Goal: Information Seeking & Learning: Learn about a topic

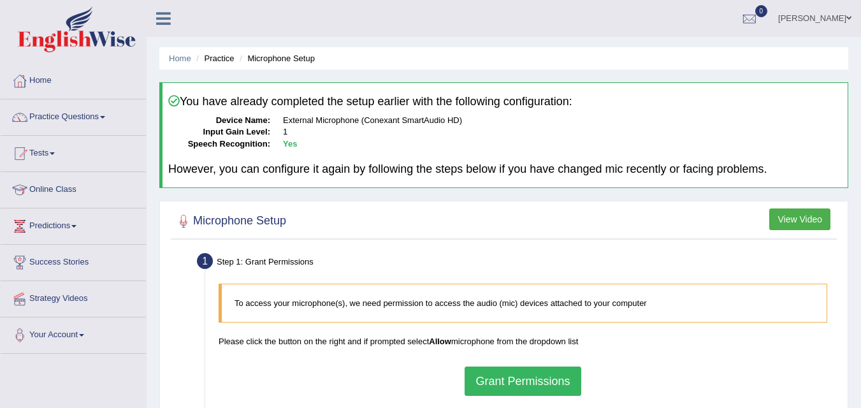
click at [98, 113] on link "Practice Questions" at bounding box center [73, 115] width 145 height 32
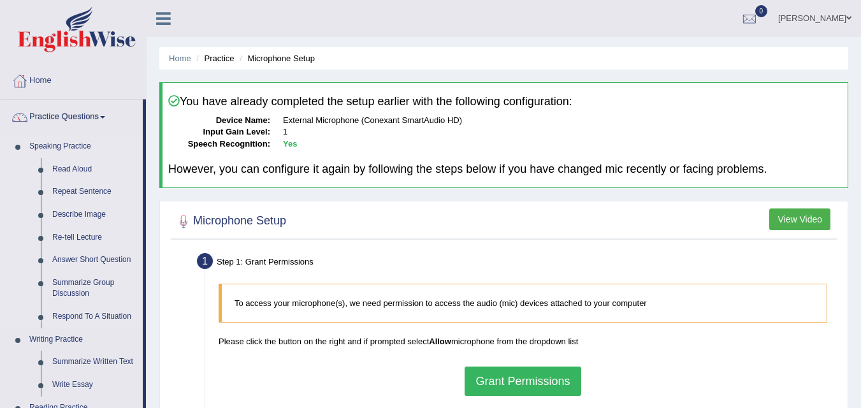
click at [65, 142] on link "Speaking Practice" at bounding box center [83, 146] width 119 height 23
click at [107, 217] on link "Describe Image" at bounding box center [95, 214] width 96 height 23
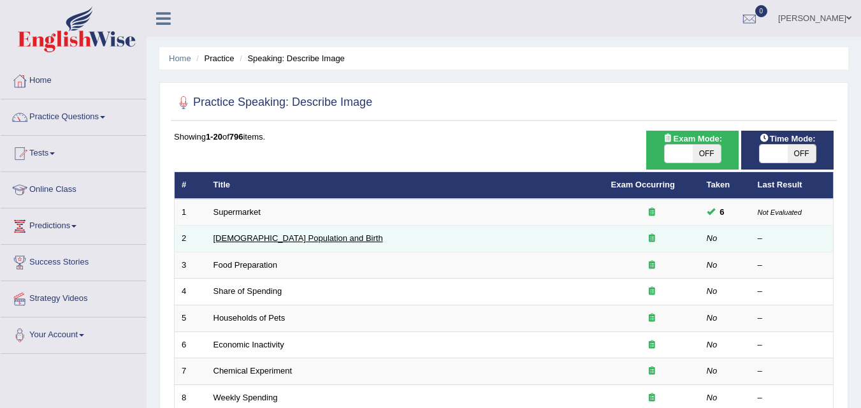
click at [319, 241] on link "[DEMOGRAPHIC_DATA] Population and Birth" at bounding box center [297, 238] width 169 height 10
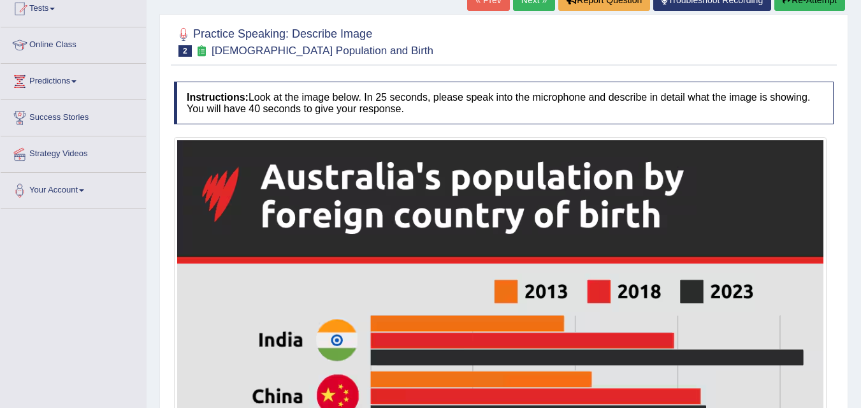
scroll to position [145, 0]
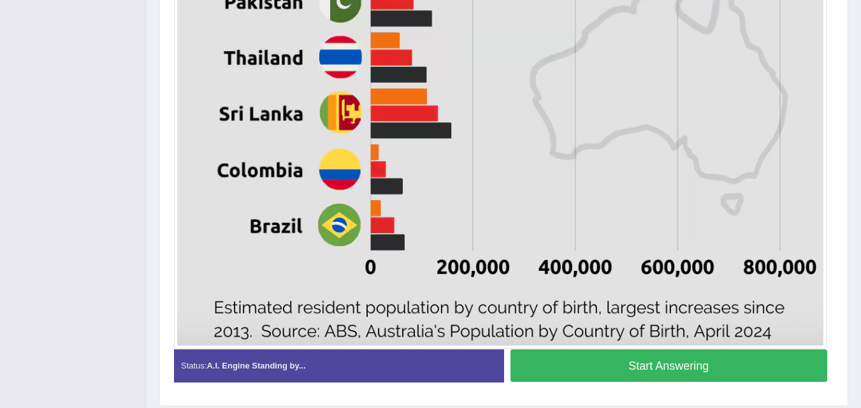
scroll to position [764, 0]
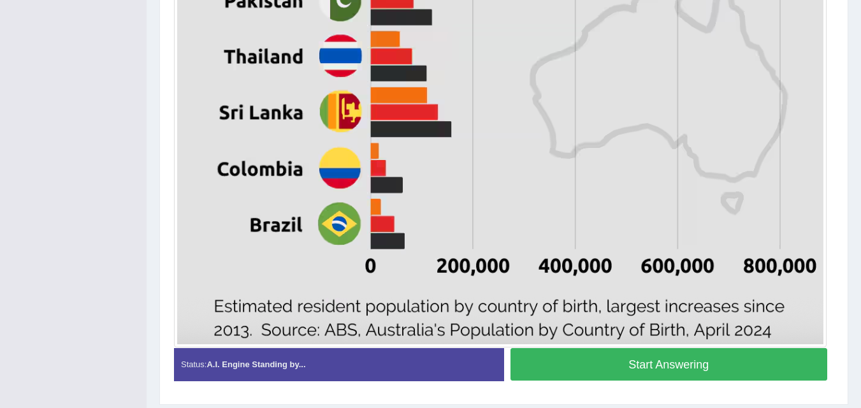
click at [658, 370] on button "Start Answering" at bounding box center [668, 364] width 317 height 32
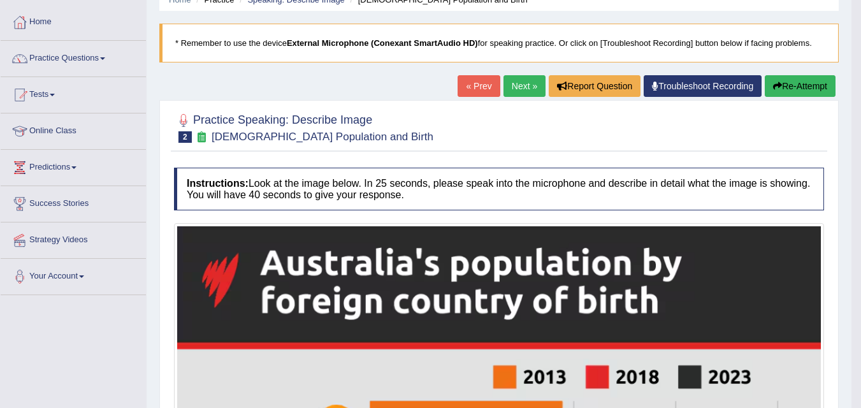
scroll to position [0, 0]
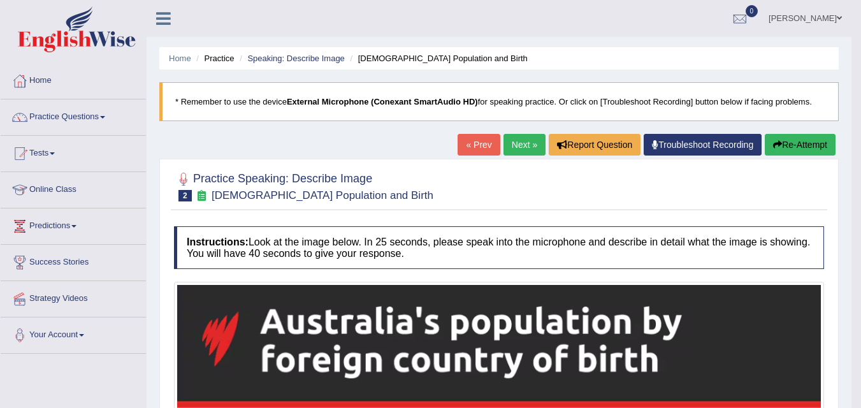
click at [804, 147] on button "Re-Attempt" at bounding box center [800, 145] width 71 height 22
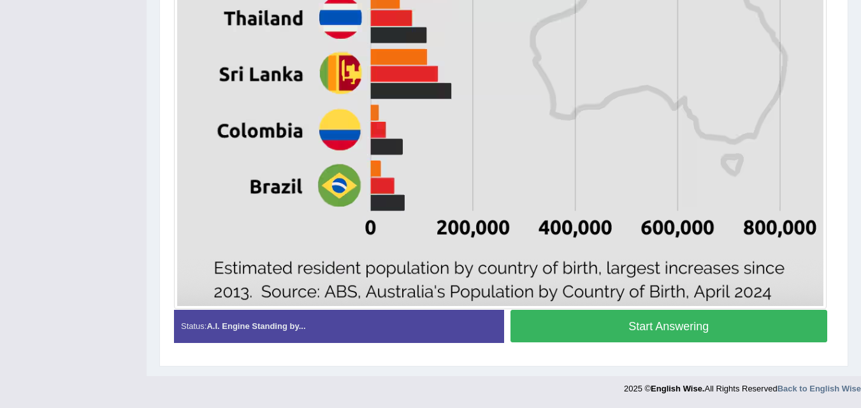
click at [739, 326] on button "Start Answering" at bounding box center [668, 326] width 317 height 32
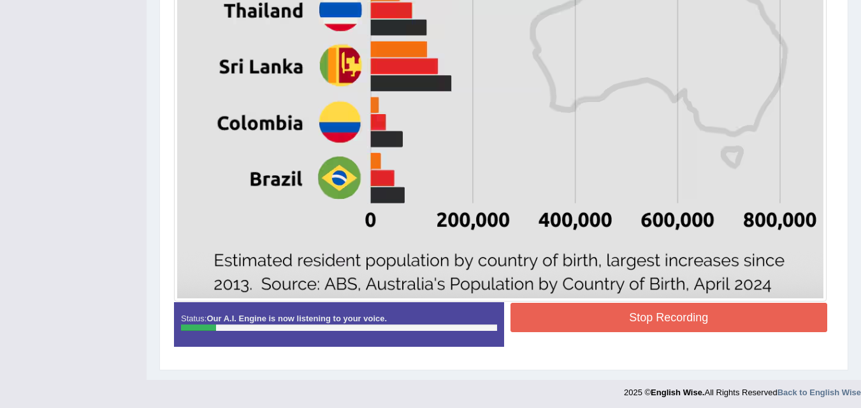
scroll to position [820, 0]
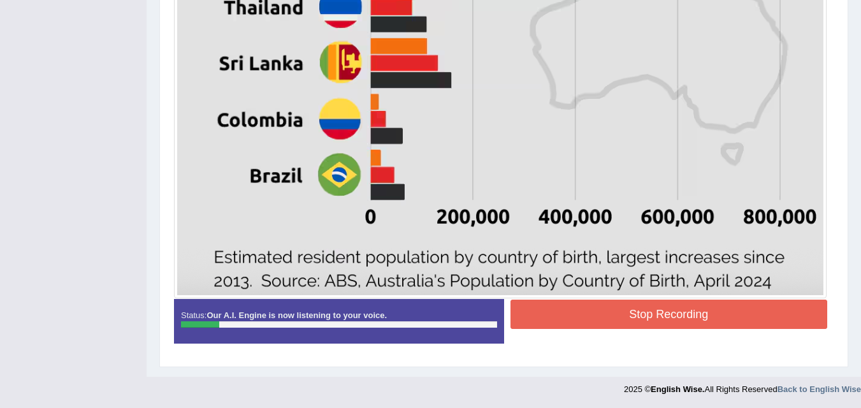
click at [748, 313] on button "Stop Recording" at bounding box center [668, 313] width 317 height 29
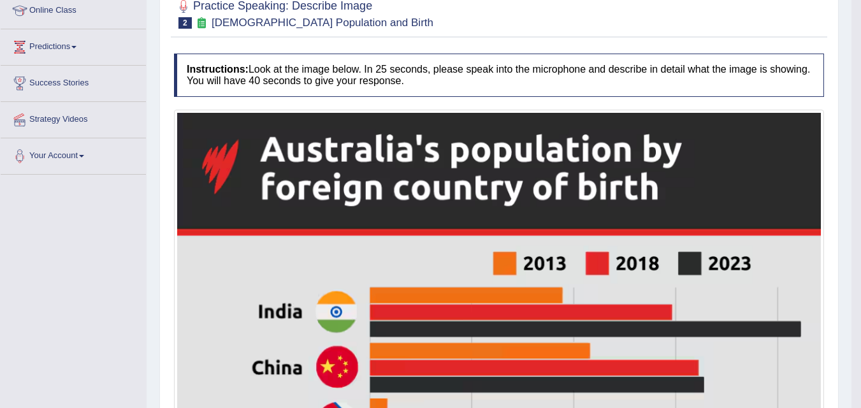
scroll to position [0, 0]
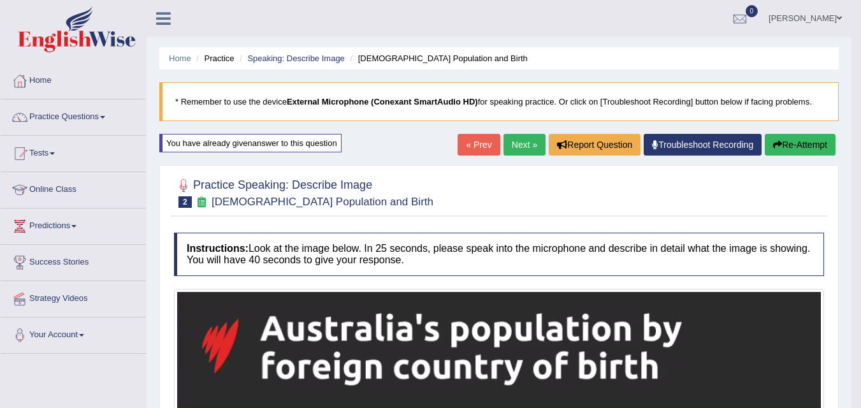
click at [797, 146] on button "Re-Attempt" at bounding box center [800, 145] width 71 height 22
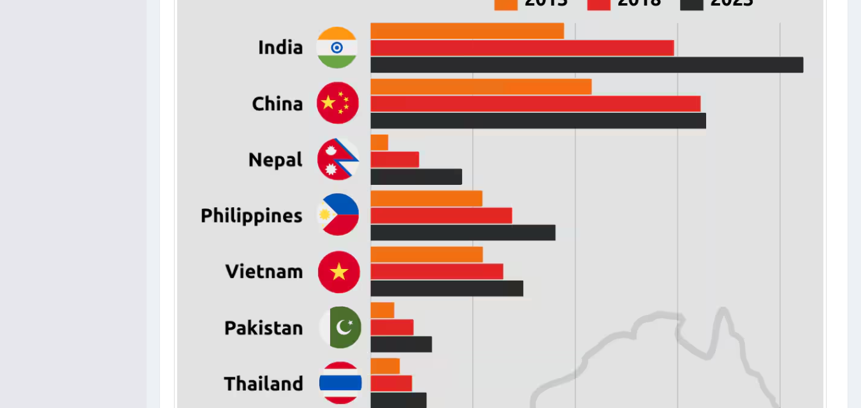
scroll to position [818, 0]
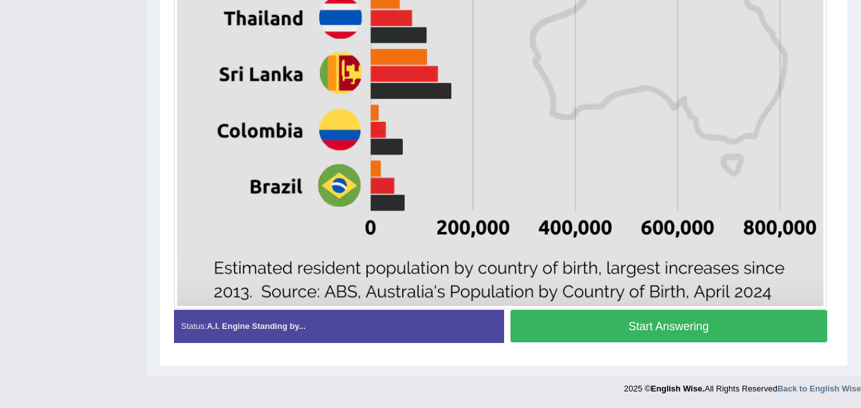
click at [752, 324] on button "Start Answering" at bounding box center [668, 326] width 317 height 32
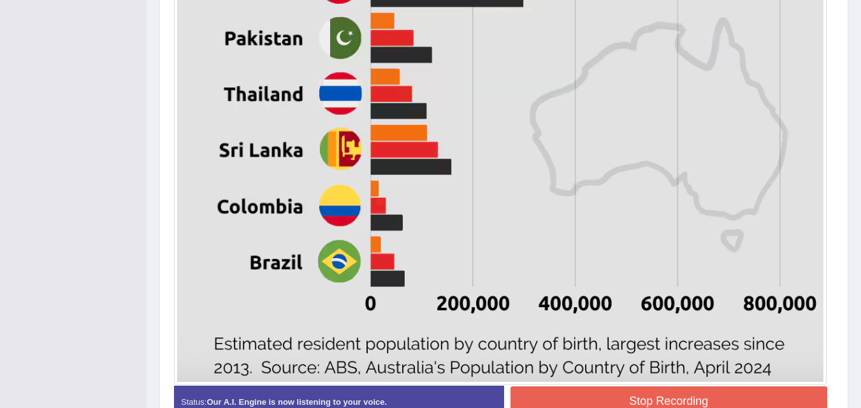
scroll to position [821, 0]
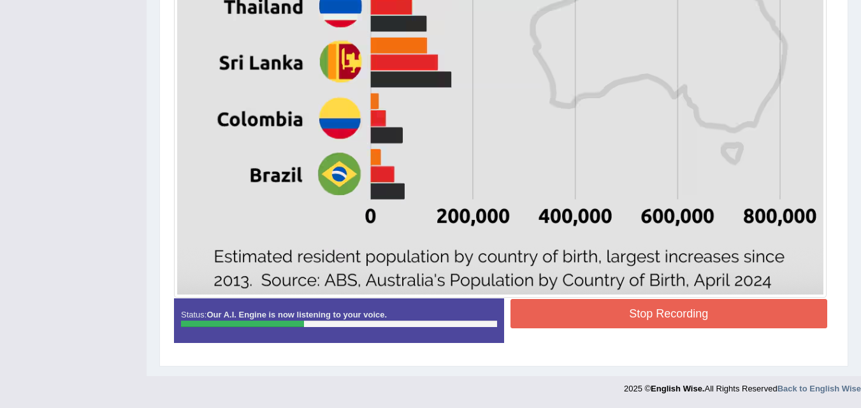
click at [737, 306] on button "Stop Recording" at bounding box center [668, 313] width 317 height 29
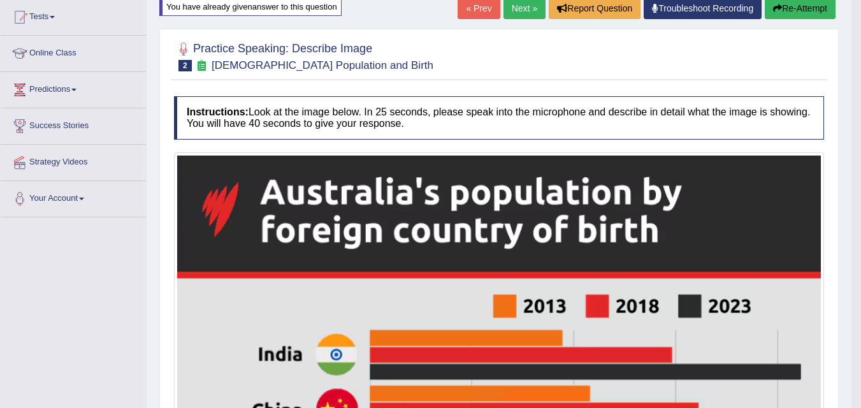
scroll to position [0, 0]
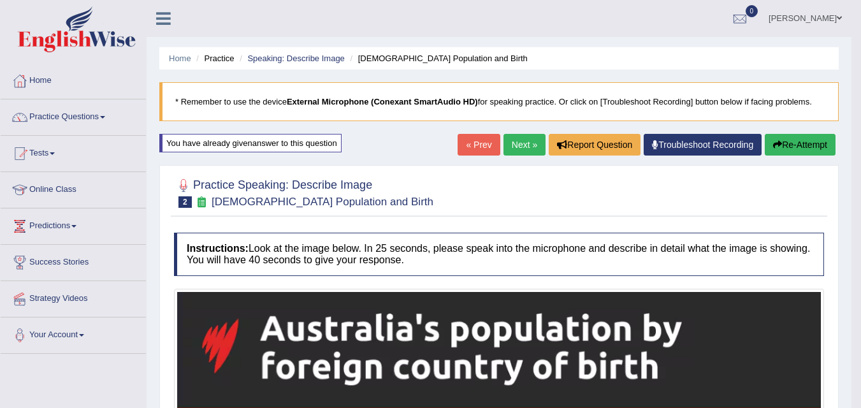
click at [804, 143] on button "Re-Attempt" at bounding box center [800, 145] width 71 height 22
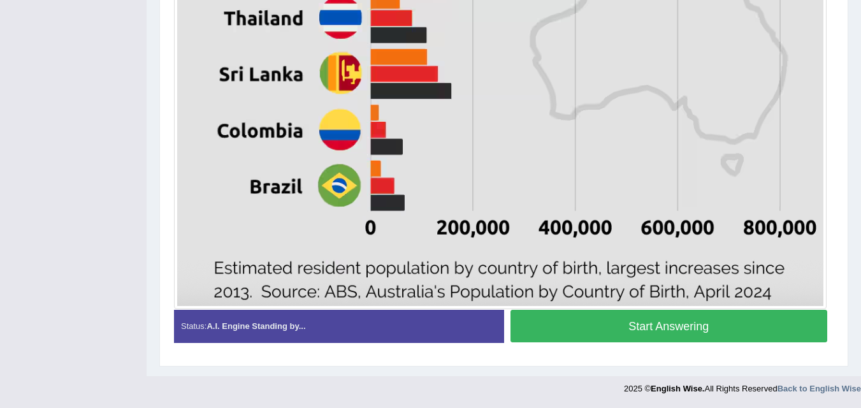
click at [736, 326] on button "Start Answering" at bounding box center [668, 326] width 317 height 32
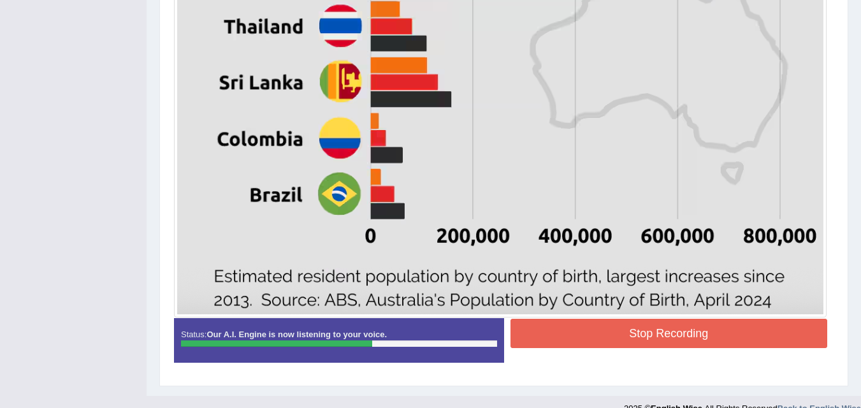
scroll to position [821, 0]
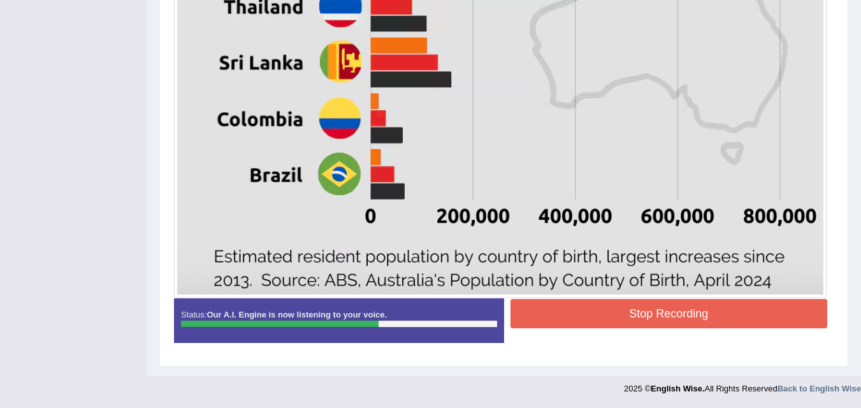
click at [728, 322] on button "Stop Recording" at bounding box center [668, 313] width 317 height 29
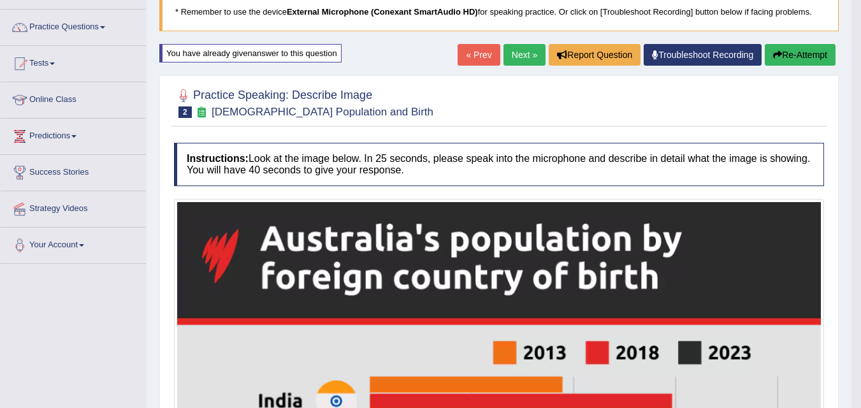
scroll to position [0, 0]
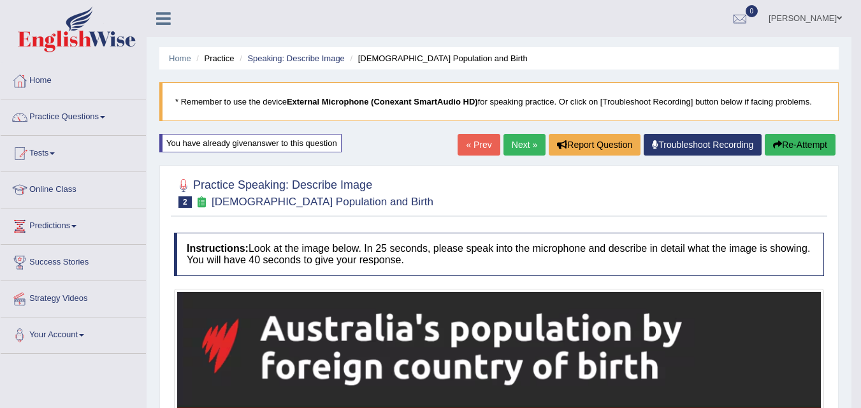
click at [793, 139] on button "Re-Attempt" at bounding box center [800, 145] width 71 height 22
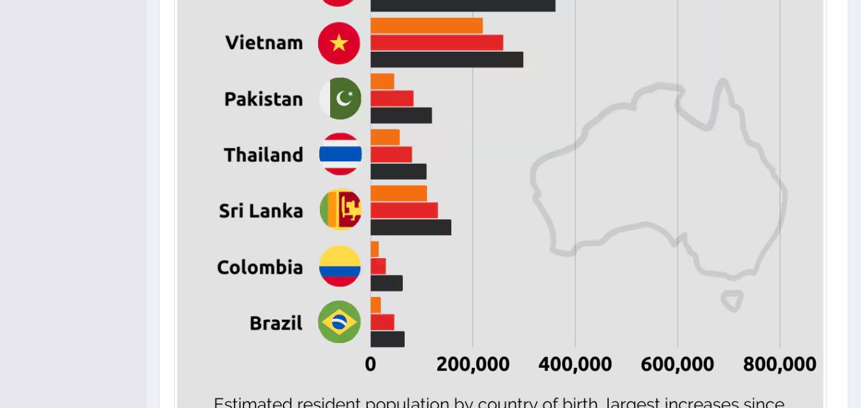
scroll to position [818, 0]
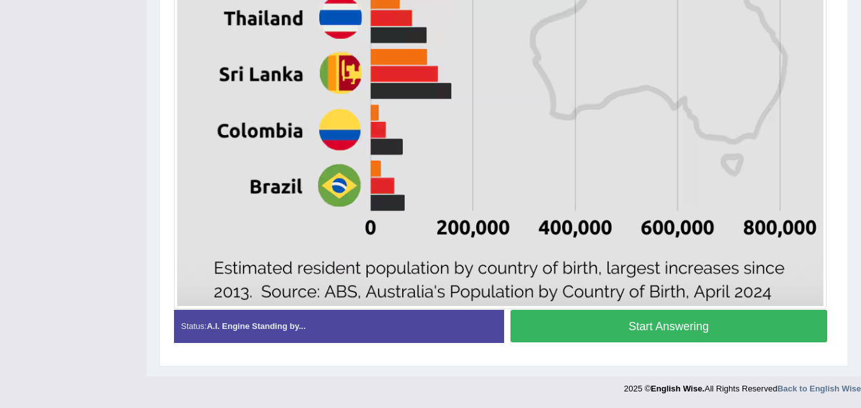
click at [742, 325] on button "Start Answering" at bounding box center [668, 326] width 317 height 32
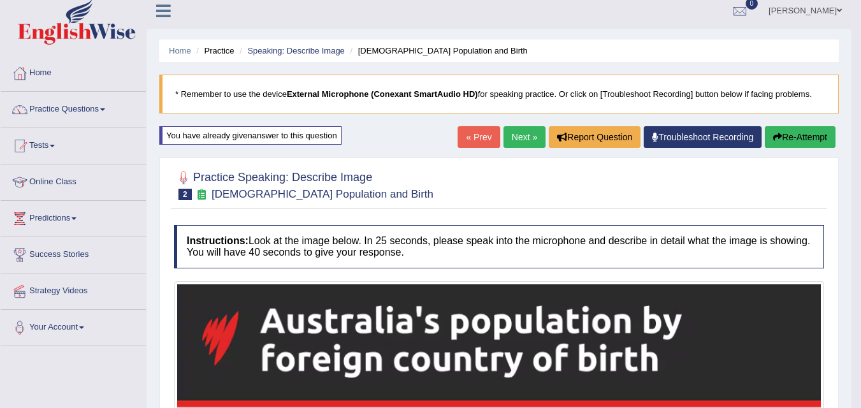
scroll to position [0, 0]
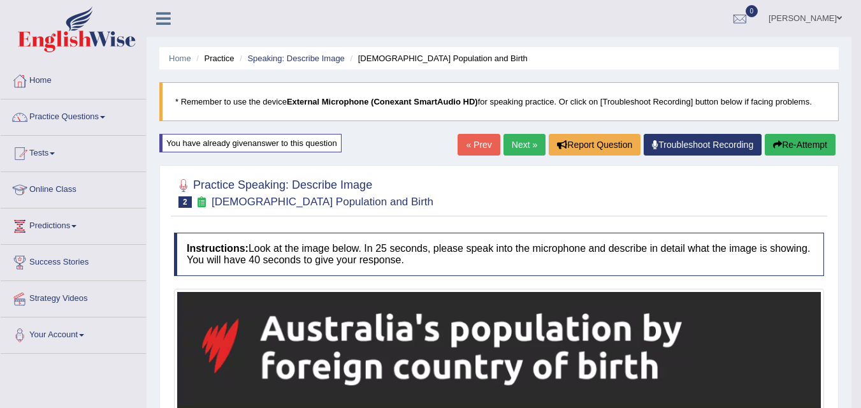
click at [808, 137] on button "Re-Attempt" at bounding box center [800, 145] width 71 height 22
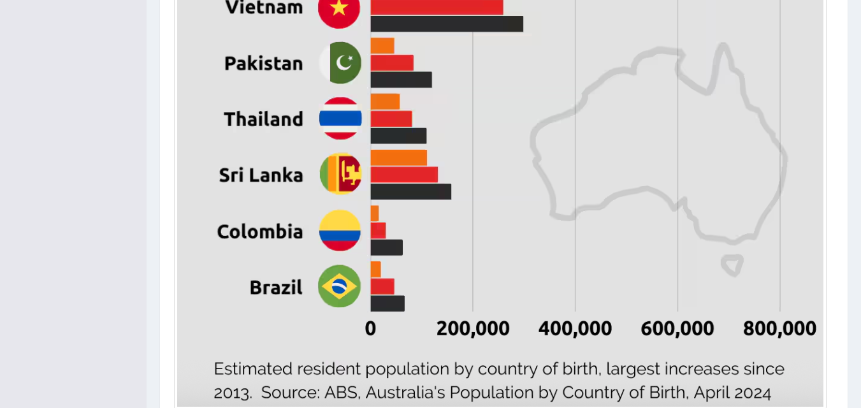
scroll to position [818, 0]
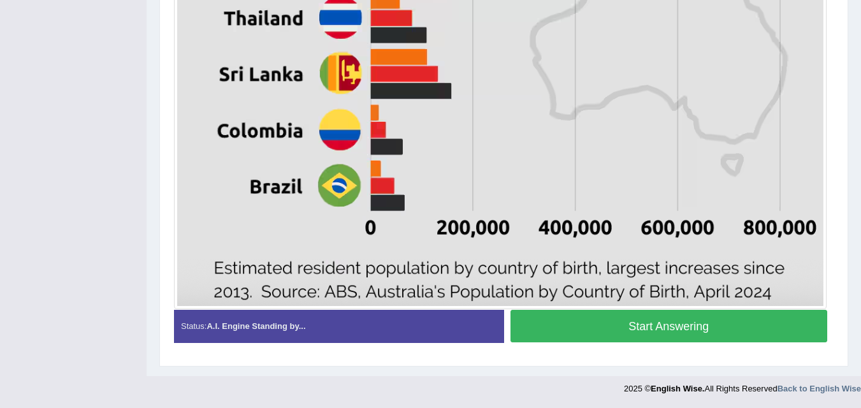
click at [738, 315] on button "Start Answering" at bounding box center [668, 326] width 317 height 32
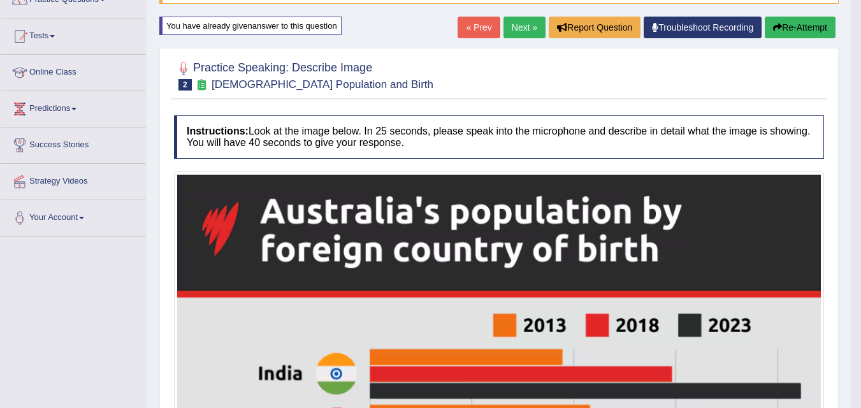
scroll to position [0, 0]
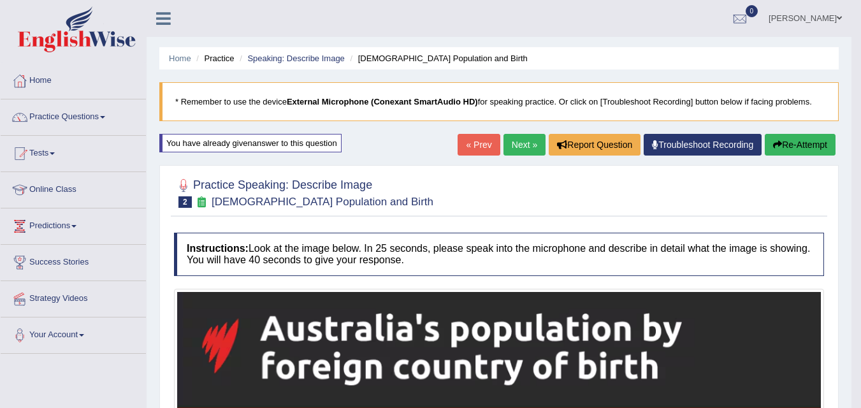
click at [794, 136] on button "Re-Attempt" at bounding box center [800, 145] width 71 height 22
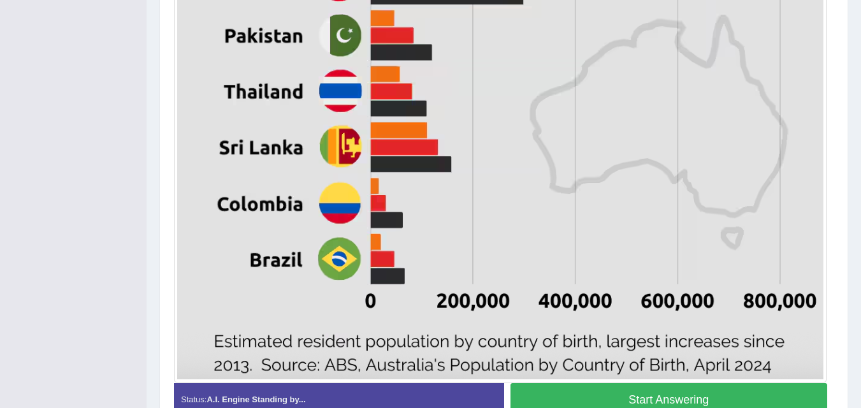
scroll to position [818, 0]
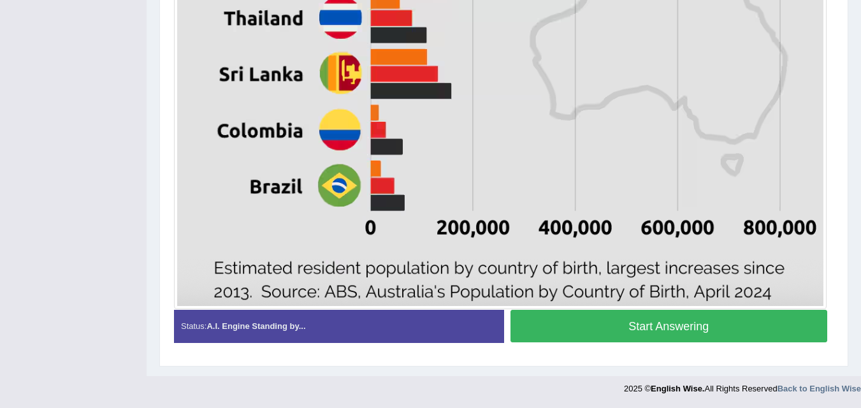
click at [746, 324] on button "Start Answering" at bounding box center [668, 326] width 317 height 32
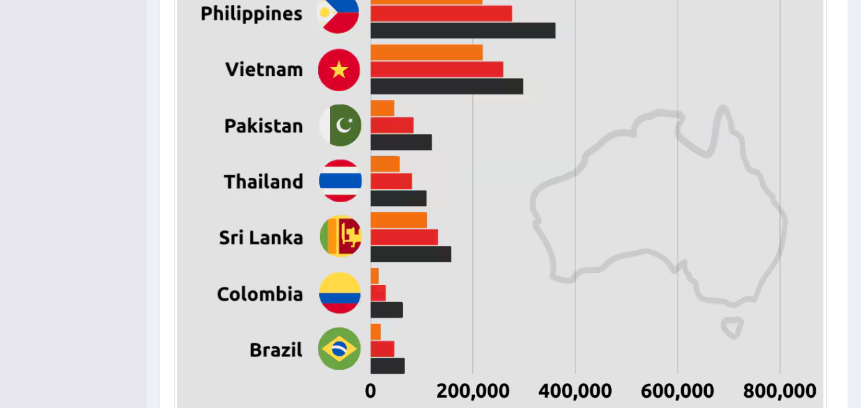
scroll to position [821, 0]
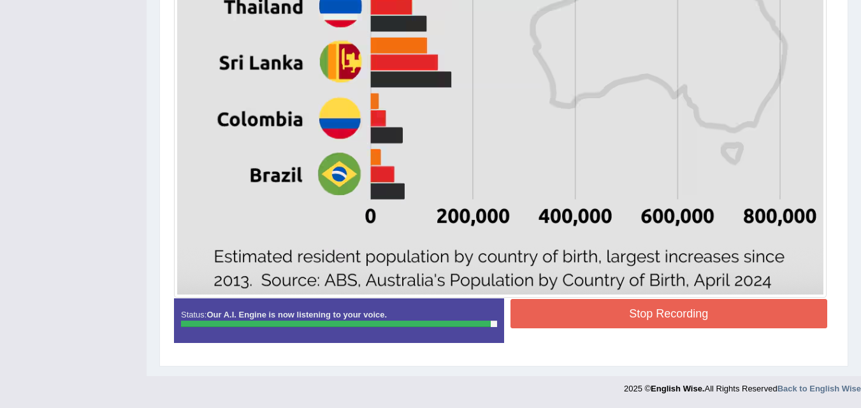
click at [759, 303] on button "Stop Recording" at bounding box center [668, 313] width 317 height 29
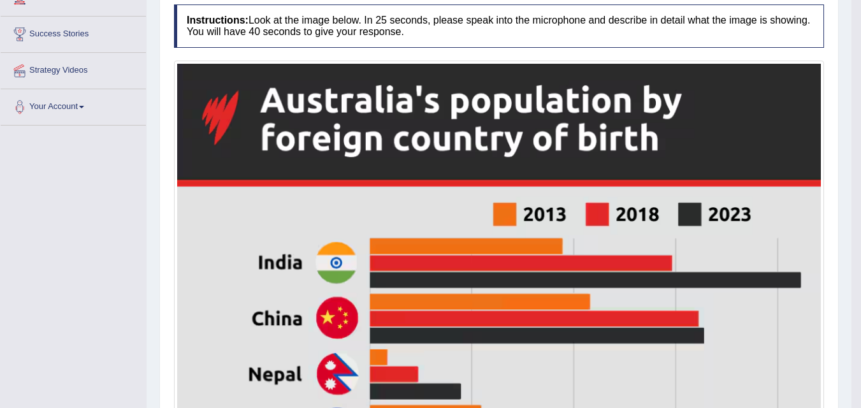
scroll to position [0, 0]
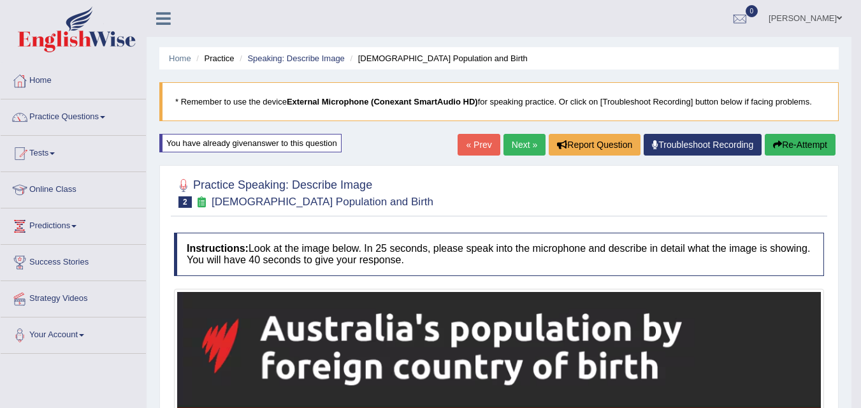
click at [796, 149] on button "Re-Attempt" at bounding box center [800, 145] width 71 height 22
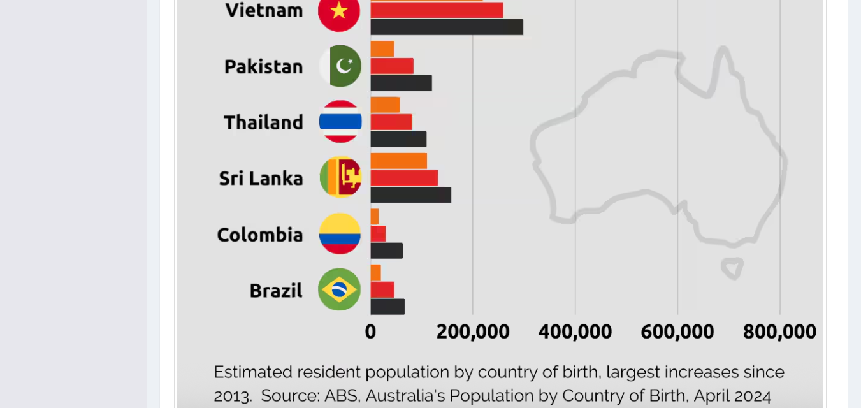
scroll to position [818, 0]
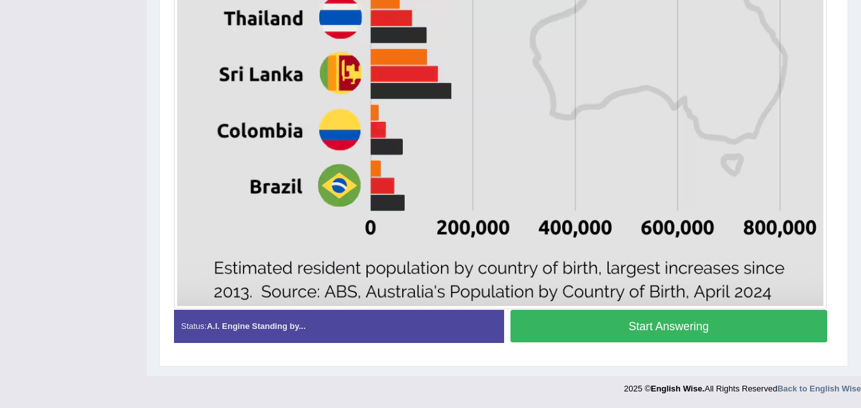
click at [782, 331] on button "Start Answering" at bounding box center [668, 326] width 317 height 32
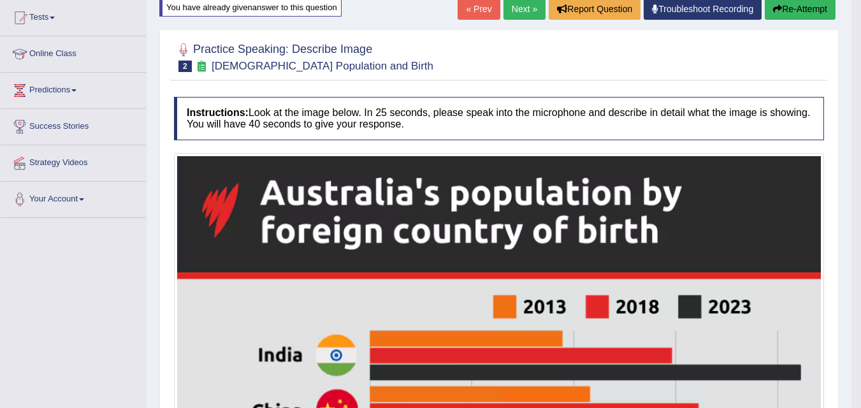
scroll to position [0, 0]
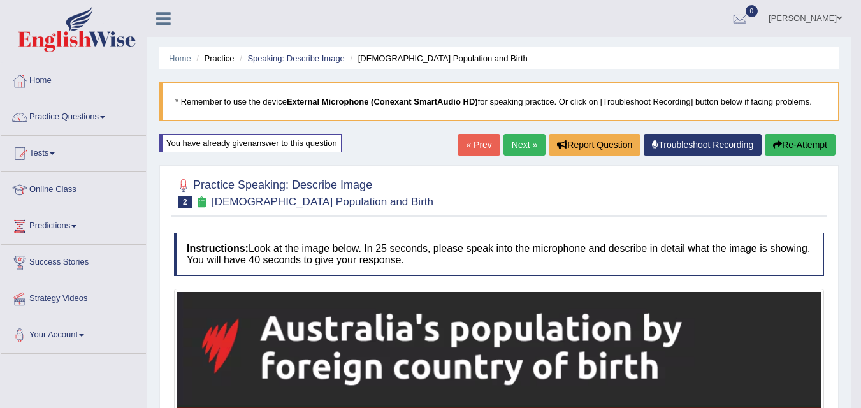
click at [795, 149] on button "Re-Attempt" at bounding box center [800, 145] width 71 height 22
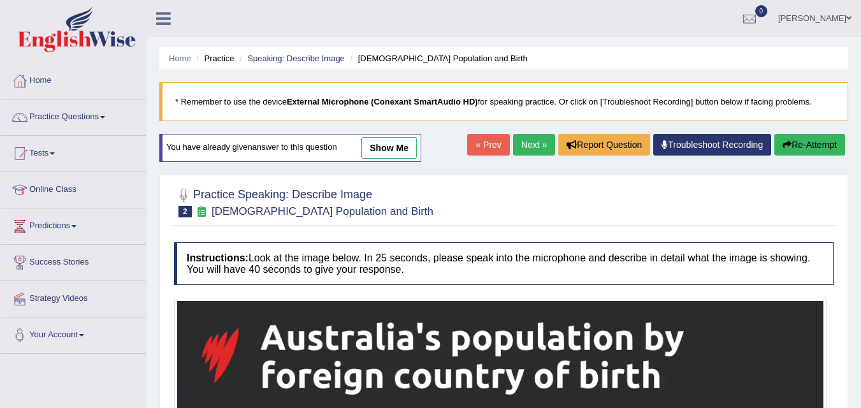
click at [817, 153] on button "Re-Attempt" at bounding box center [809, 145] width 71 height 22
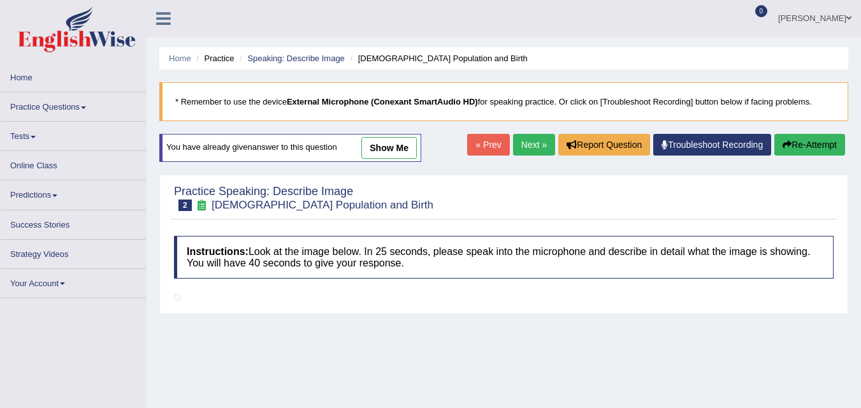
click at [823, 138] on button "Re-Attempt" at bounding box center [809, 145] width 71 height 22
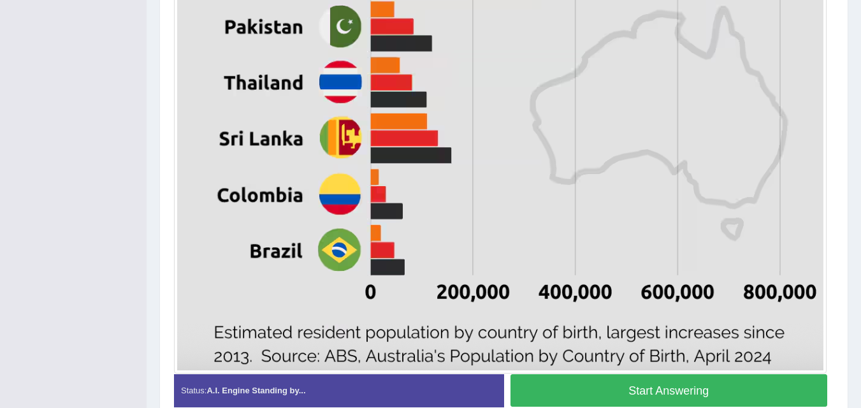
scroll to position [818, 0]
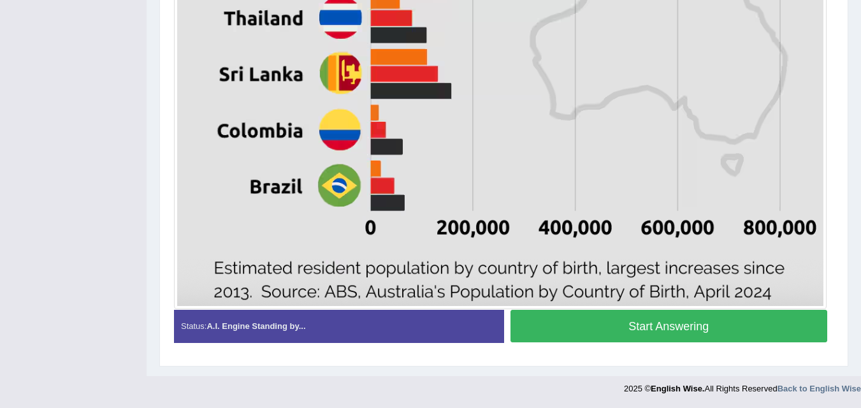
click at [761, 326] on button "Start Answering" at bounding box center [668, 326] width 317 height 32
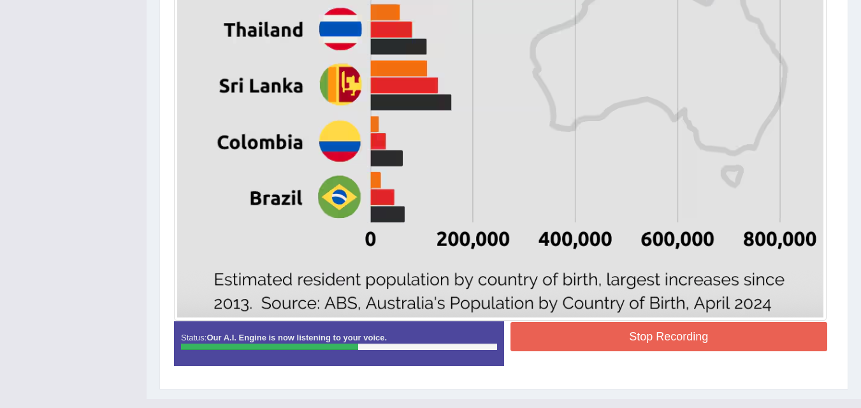
scroll to position [798, 0]
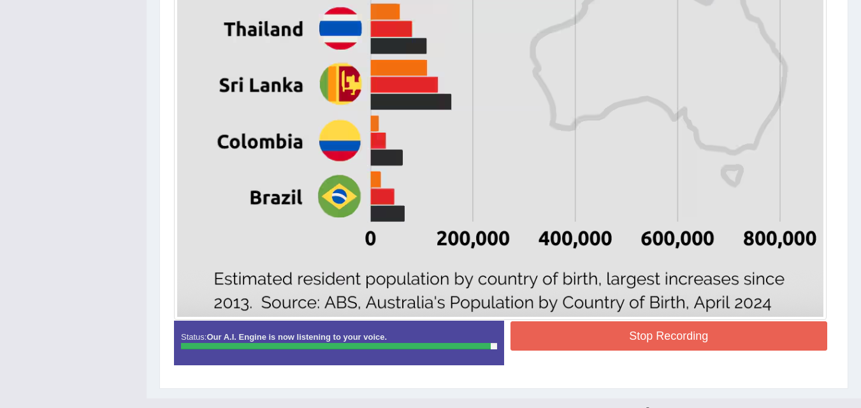
click at [760, 338] on button "Stop Recording" at bounding box center [668, 335] width 317 height 29
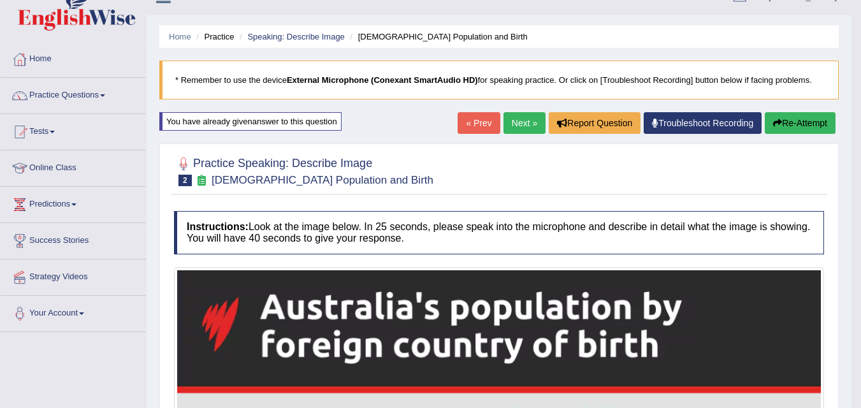
scroll to position [18, 0]
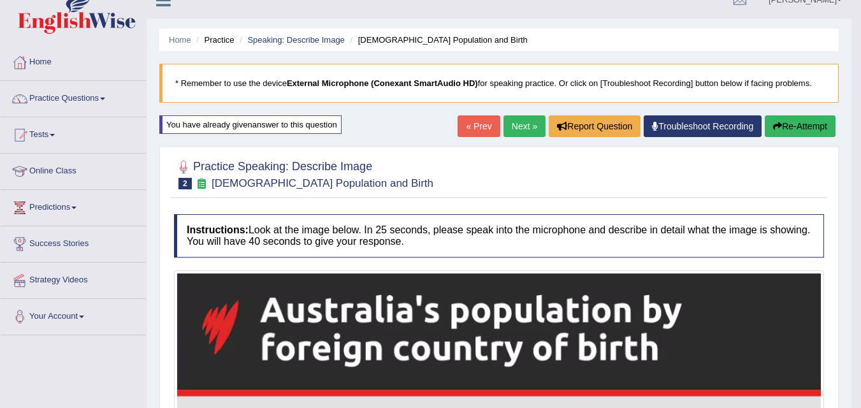
click at [807, 129] on button "Re-Attempt" at bounding box center [800, 126] width 71 height 22
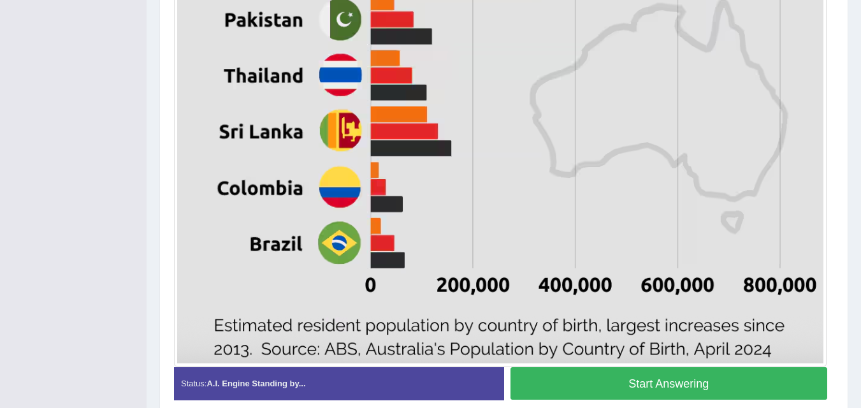
scroll to position [761, 0]
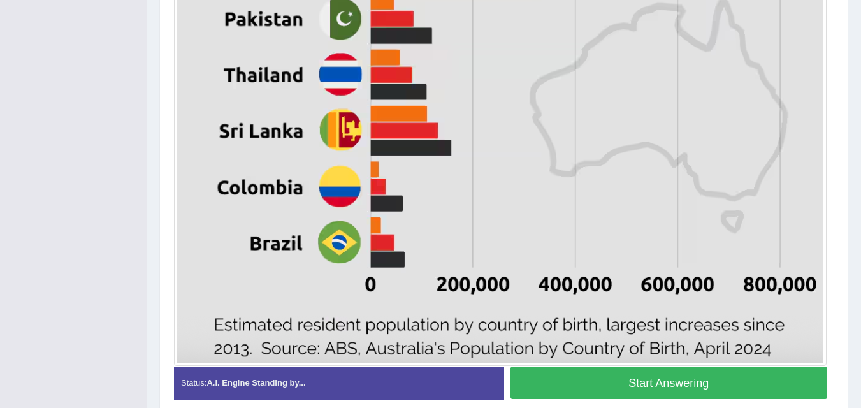
click at [745, 381] on button "Start Answering" at bounding box center [668, 382] width 317 height 32
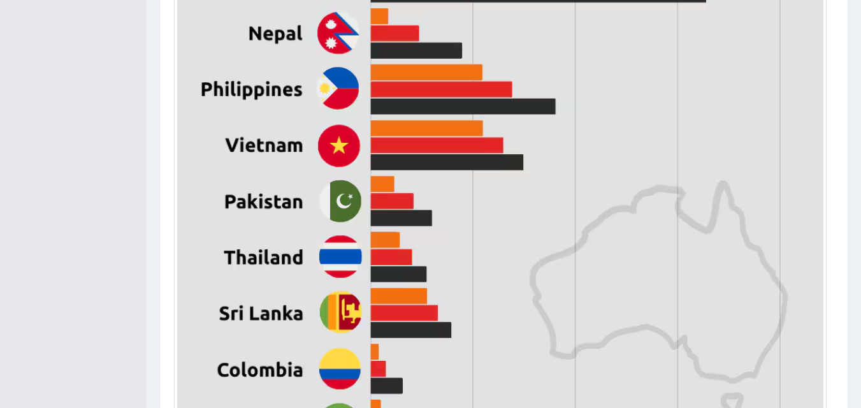
scroll to position [821, 0]
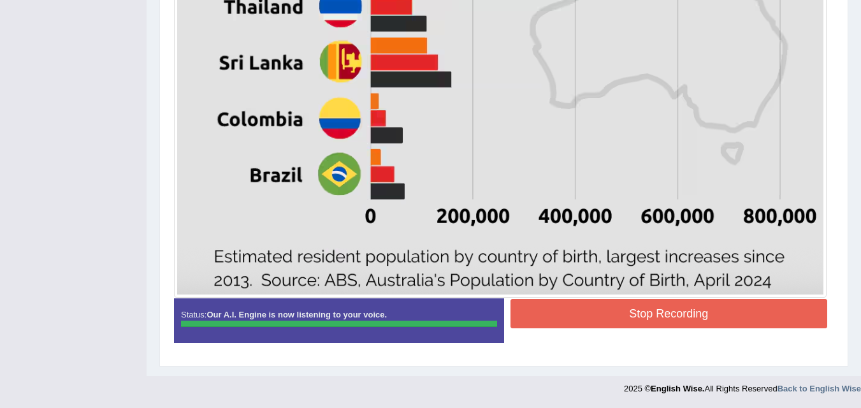
click at [762, 317] on button "Stop Recording" at bounding box center [668, 313] width 317 height 29
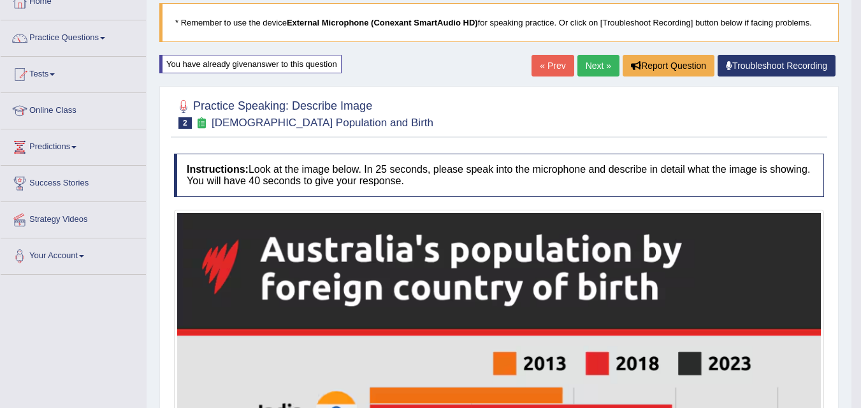
scroll to position [0, 0]
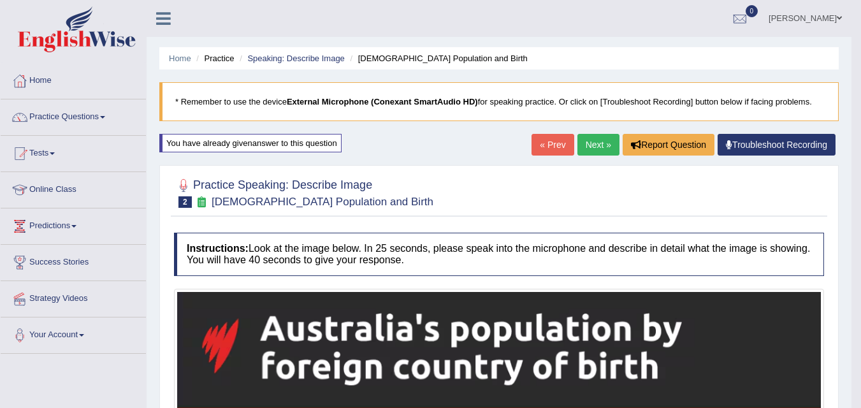
click at [587, 145] on link "Next »" at bounding box center [598, 145] width 42 height 22
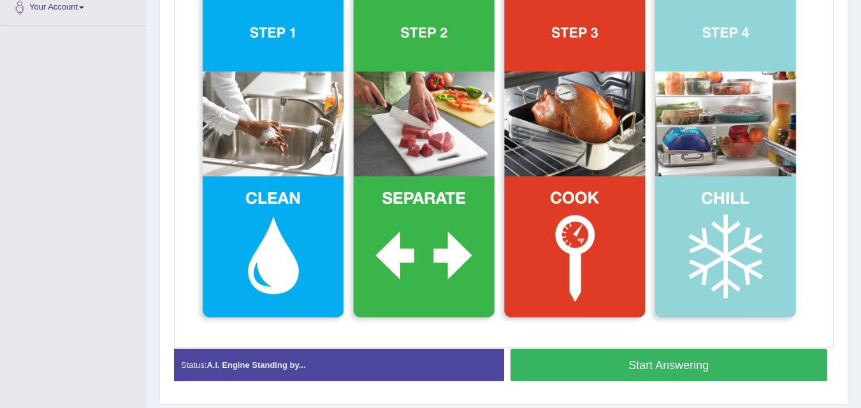
scroll to position [328, 0]
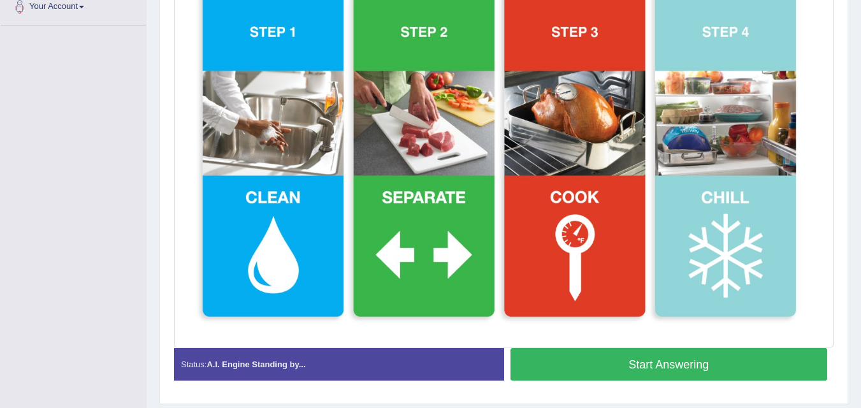
click at [800, 251] on img at bounding box center [503, 150] width 653 height 387
click at [656, 352] on button "Start Answering" at bounding box center [668, 364] width 317 height 32
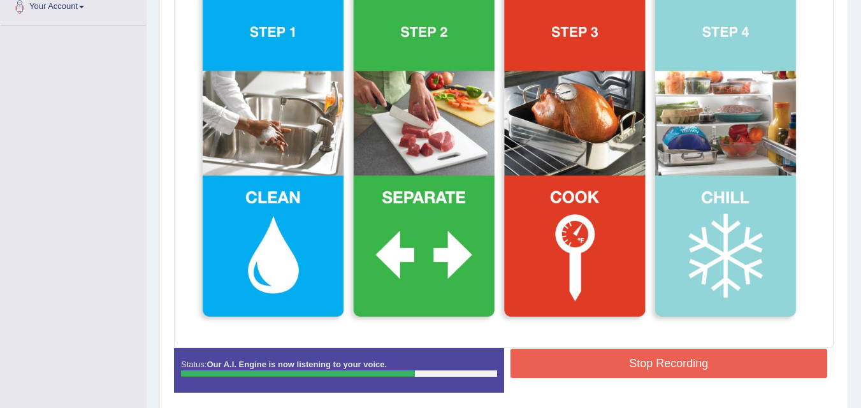
click at [656, 359] on button "Stop Recording" at bounding box center [668, 363] width 317 height 29
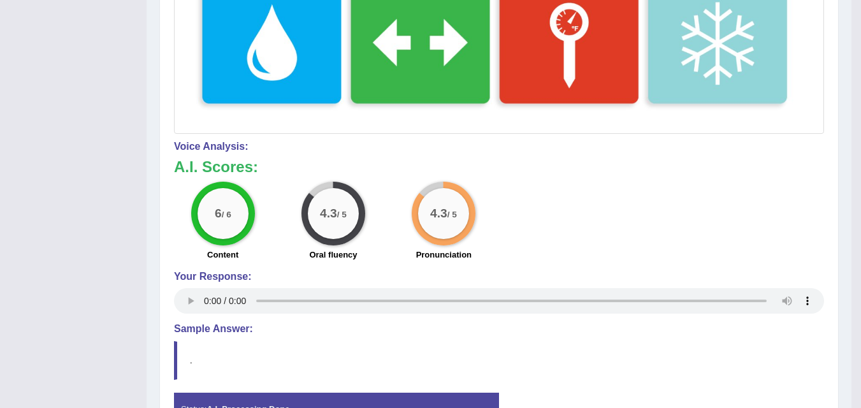
scroll to position [534, 0]
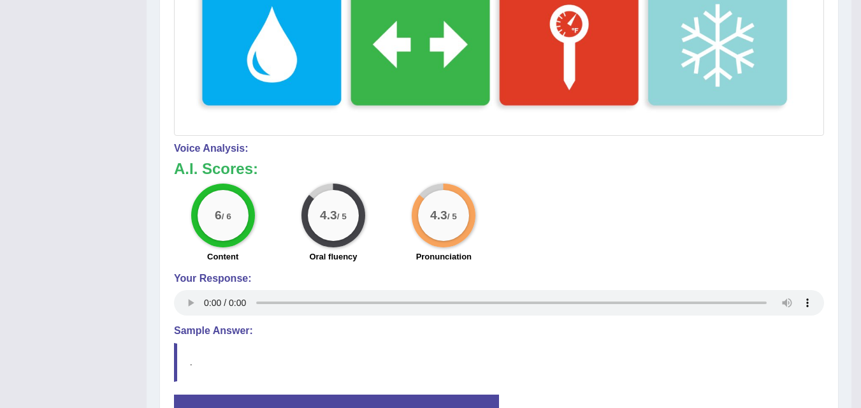
click at [656, 359] on blockquote "." at bounding box center [499, 362] width 650 height 39
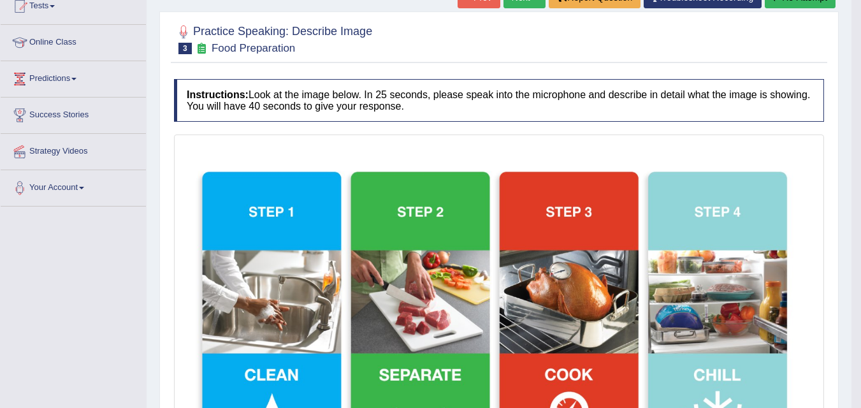
scroll to position [0, 0]
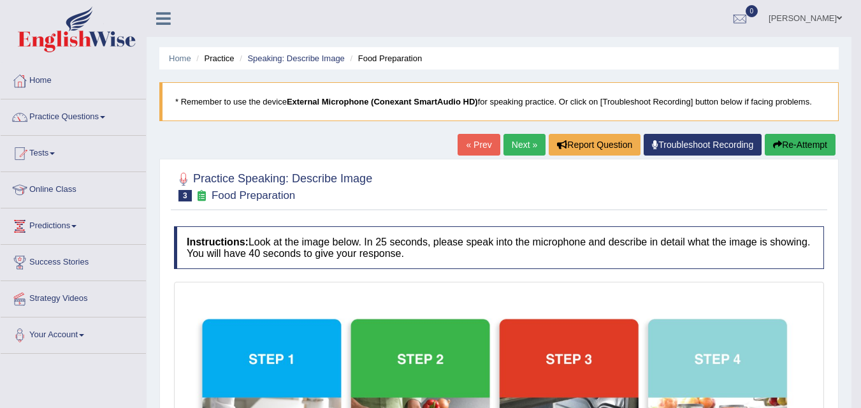
click at [519, 136] on link "Next »" at bounding box center [524, 145] width 42 height 22
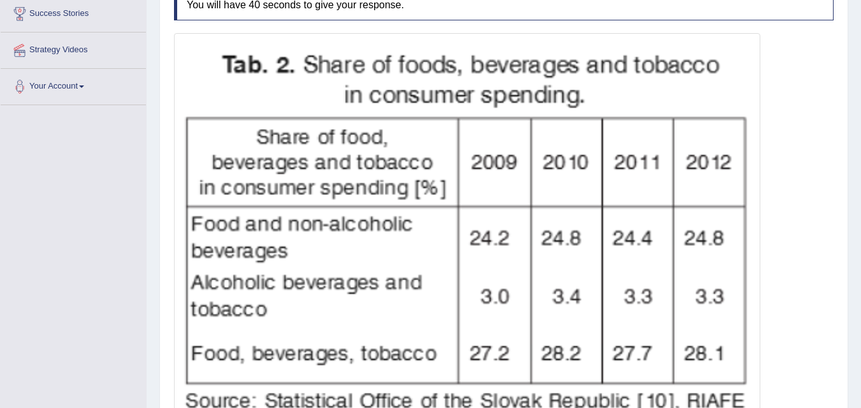
scroll to position [260, 0]
